Goal: Information Seeking & Learning: Find specific fact

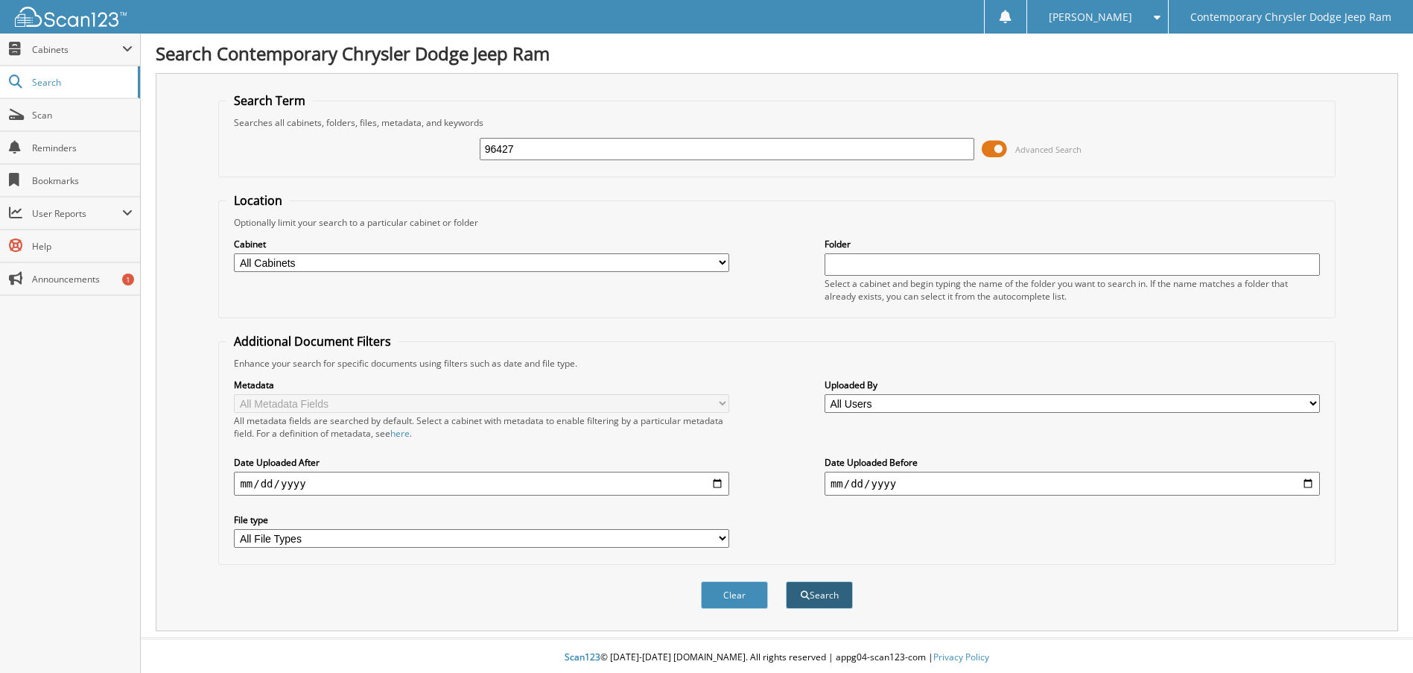
type input "96427"
click at [835, 598] on button "Search" at bounding box center [819, 595] width 67 height 28
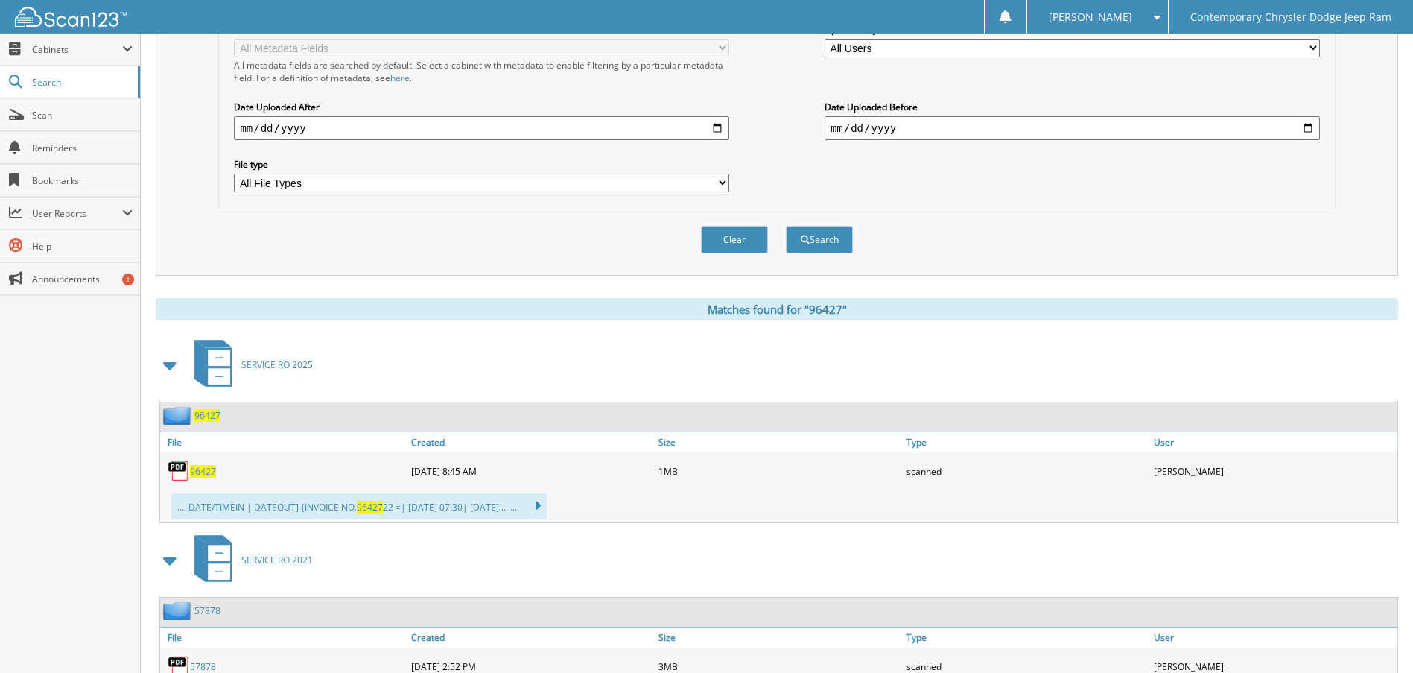
scroll to position [373, 0]
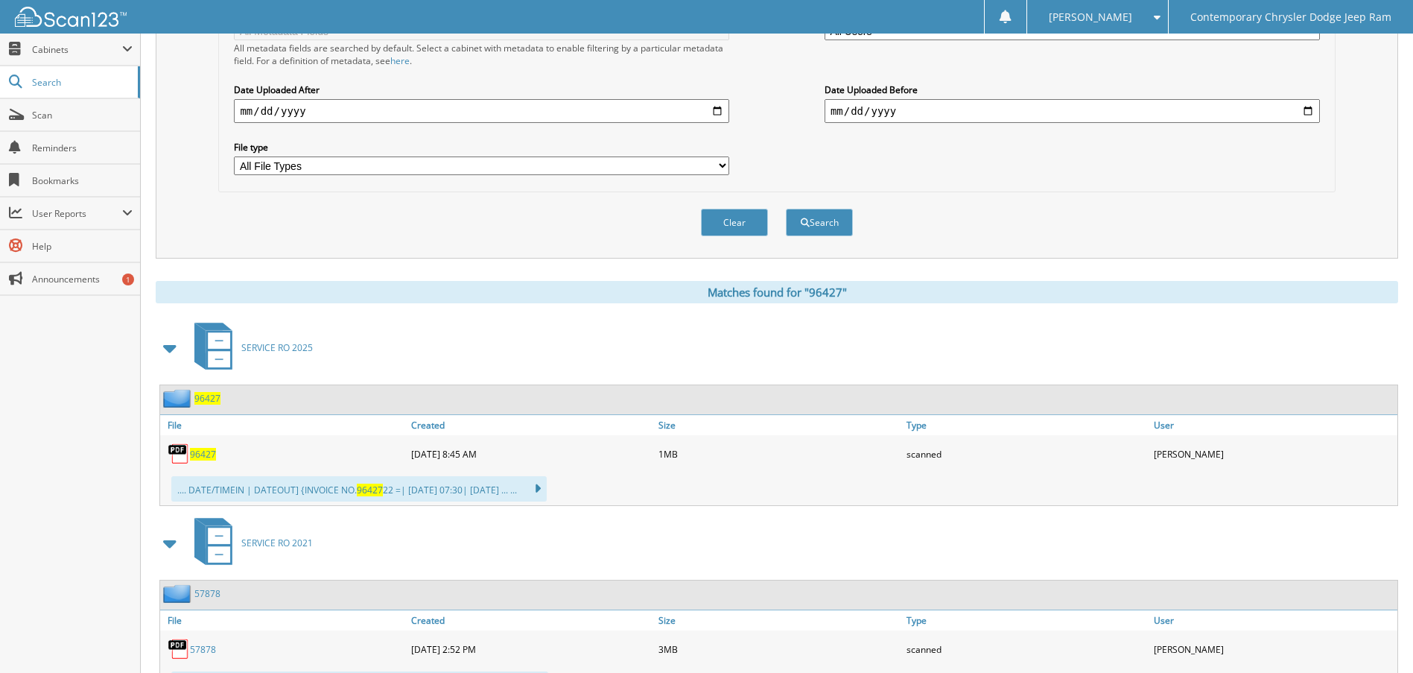
click at [200, 454] on span "96427" at bounding box center [203, 454] width 26 height 13
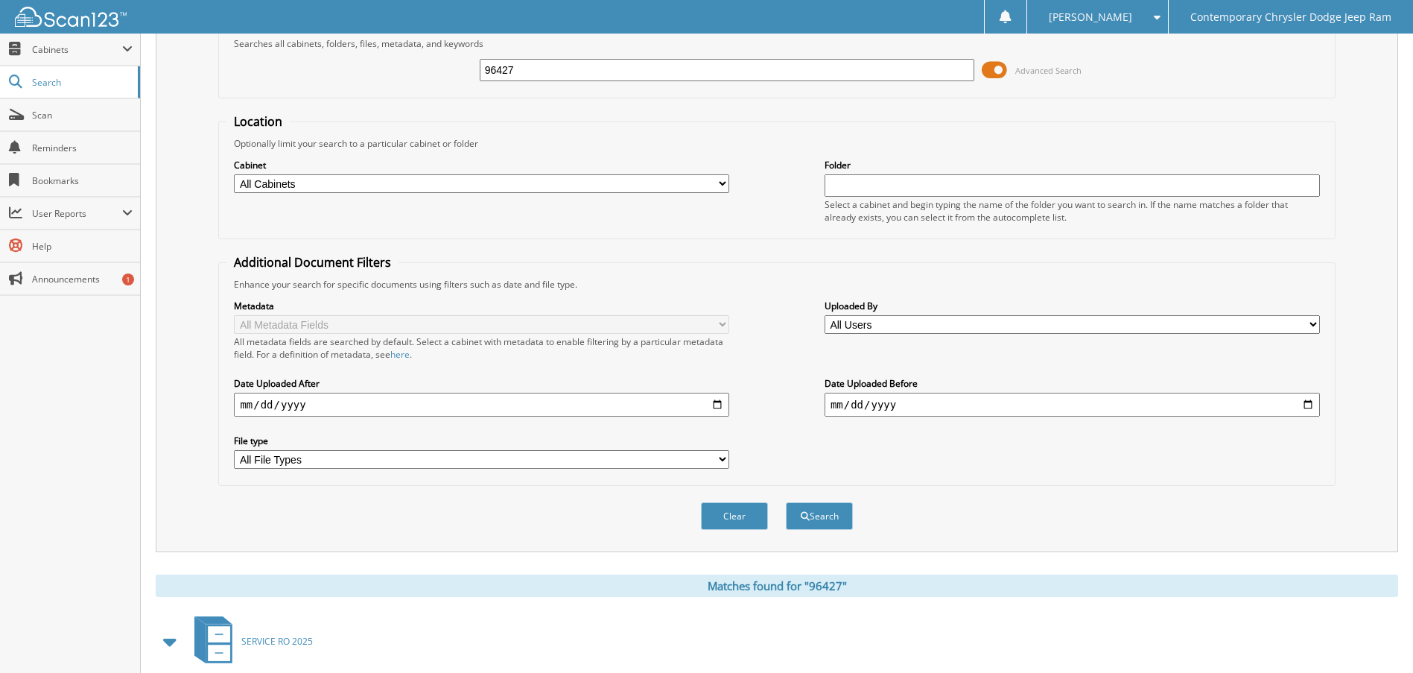
scroll to position [0, 0]
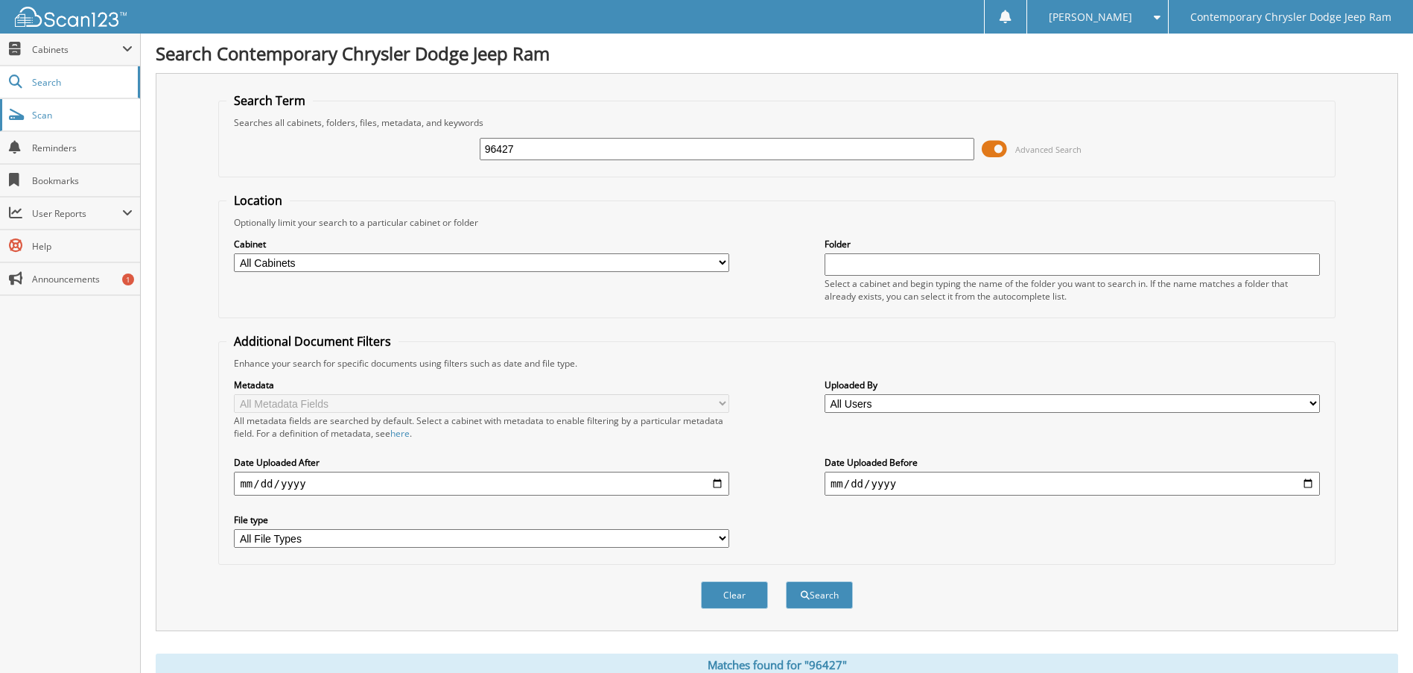
drag, startPoint x: 586, startPoint y: 145, endPoint x: 139, endPoint y: 113, distance: 447.4
click at [139, 113] on body "Kelly P. Settings Logout Contemporary Chrysler Dodge Jeep Ram Close Cabinets My…" at bounding box center [706, 555] width 1413 height 1110
type input "96344"
click at [786, 581] on button "Search" at bounding box center [819, 595] width 67 height 28
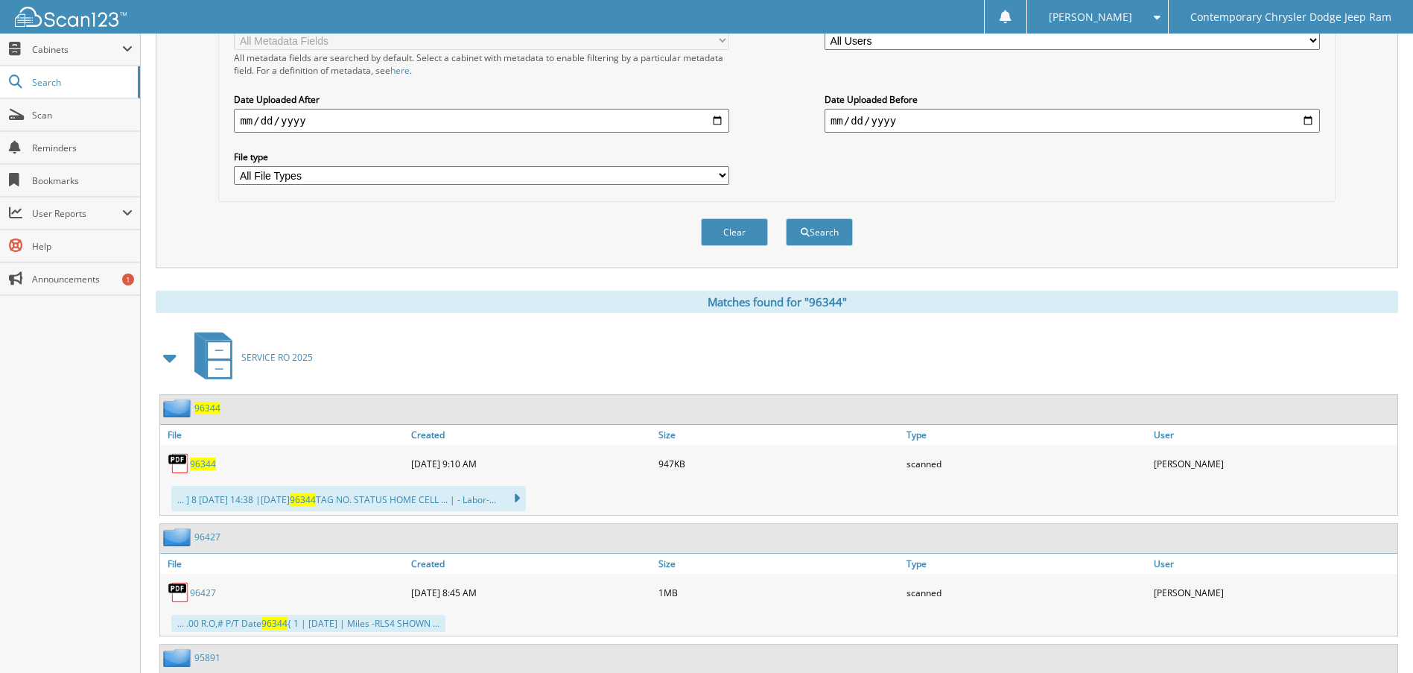
scroll to position [373, 0]
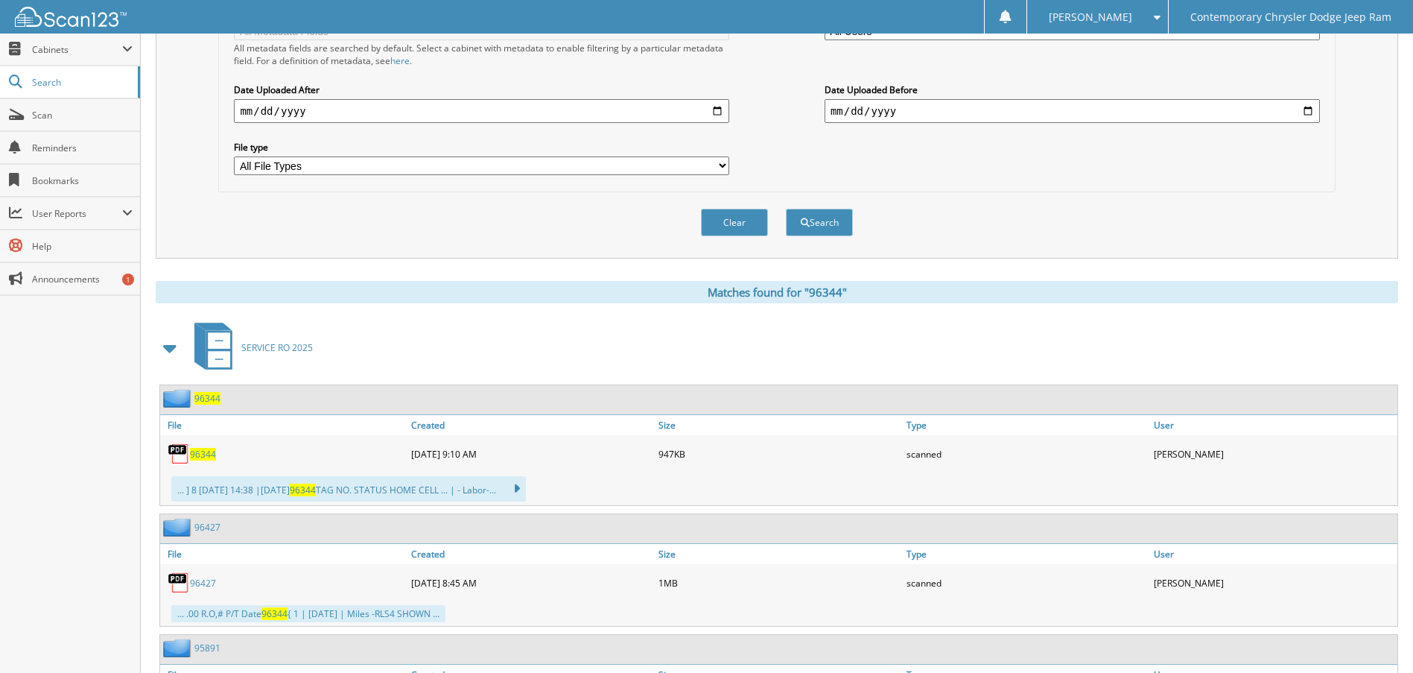
click at [202, 450] on span "96344" at bounding box center [203, 454] width 26 height 13
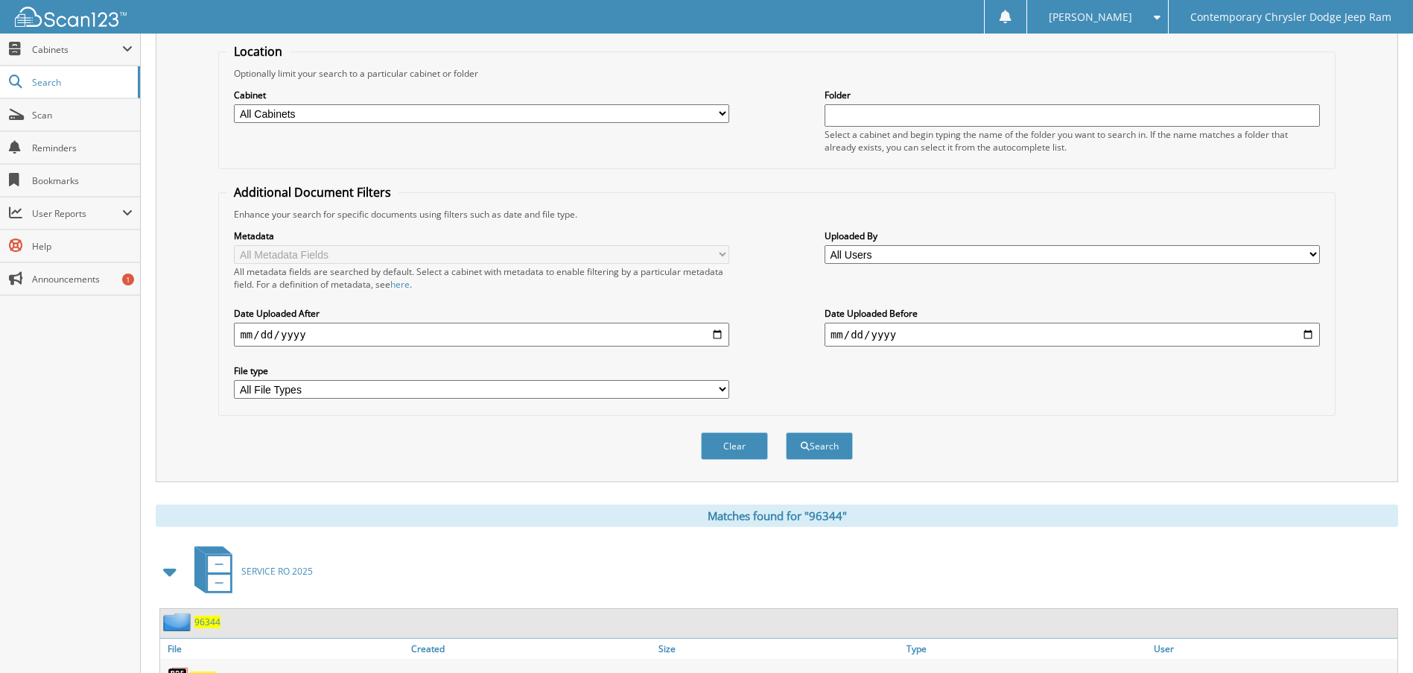
scroll to position [0, 0]
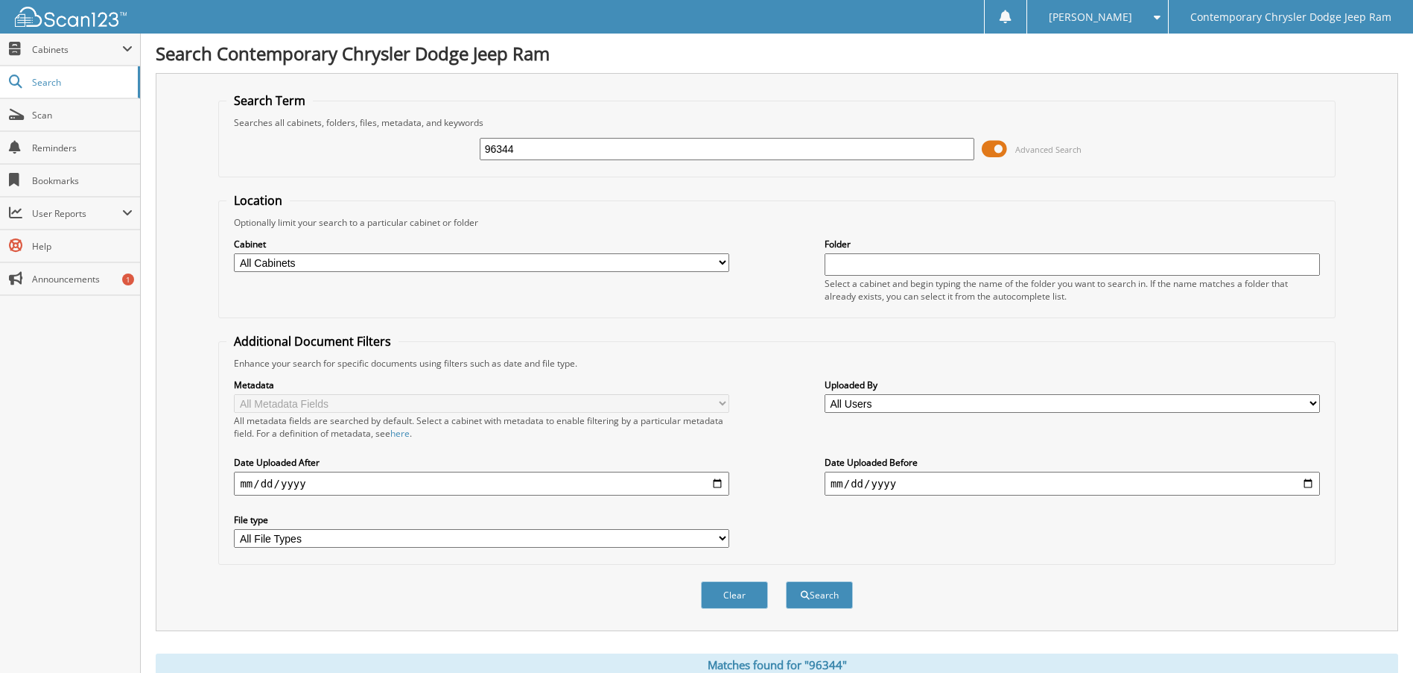
click at [542, 147] on input "96344" at bounding box center [727, 149] width 495 height 22
type input "96343"
click at [835, 592] on button "Search" at bounding box center [819, 595] width 67 height 28
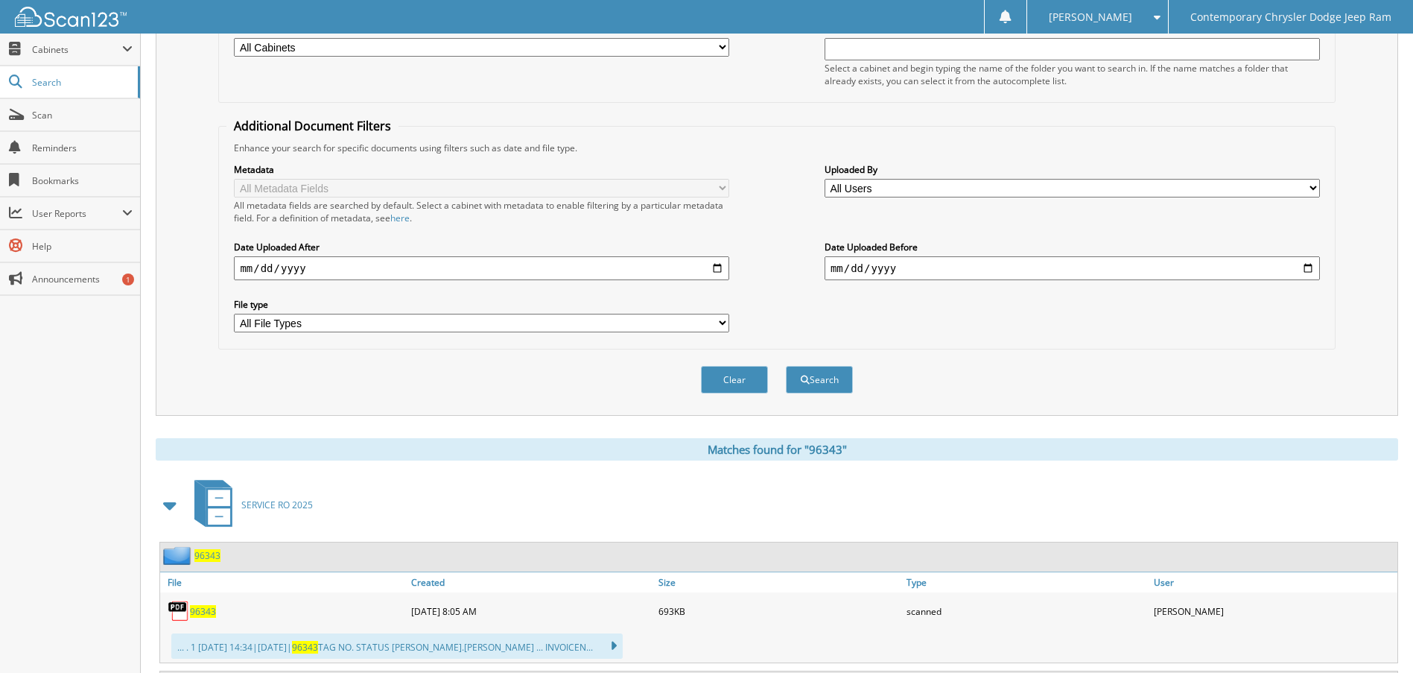
scroll to position [522, 0]
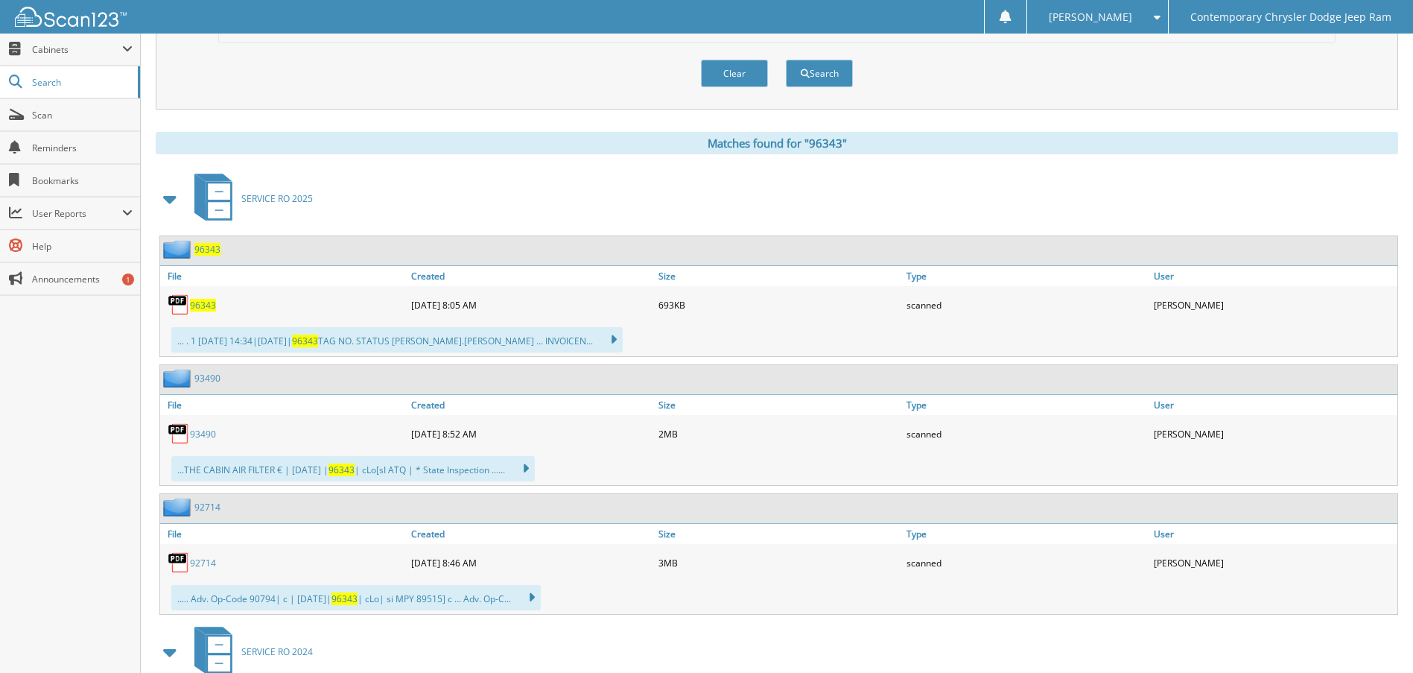
click at [197, 309] on span "96343" at bounding box center [203, 305] width 26 height 13
click at [190, 299] on link "96343" at bounding box center [203, 305] width 26 height 13
